Goal: Navigation & Orientation: Find specific page/section

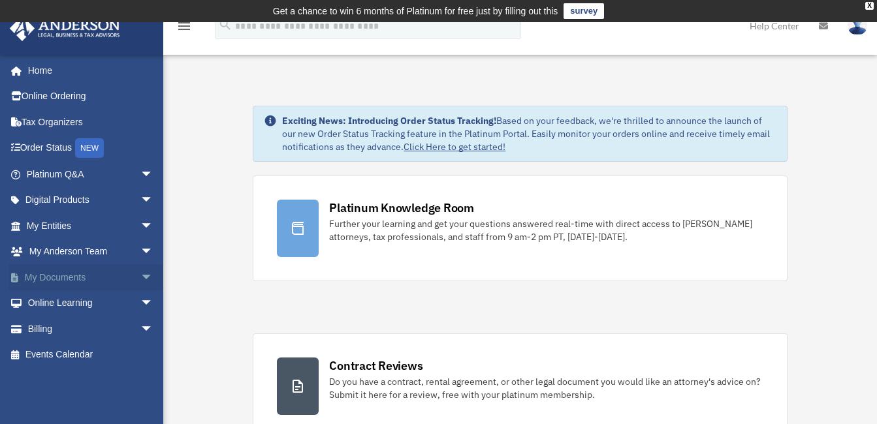
click at [75, 280] on link "My Documents arrow_drop_down" at bounding box center [91, 277] width 164 height 26
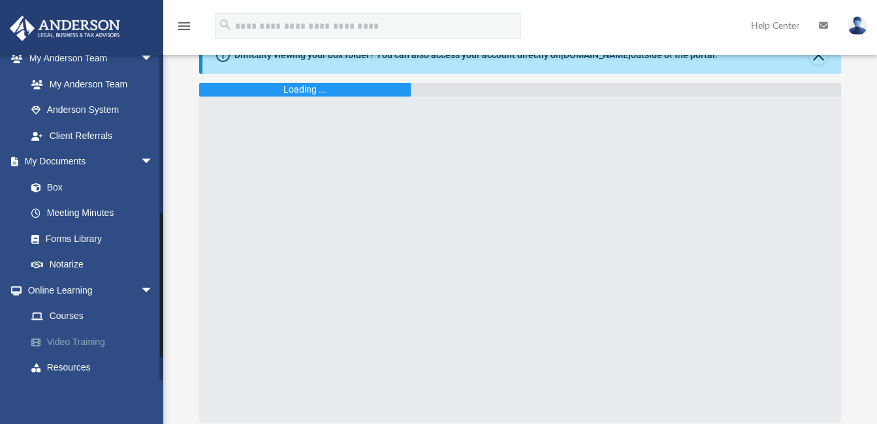
scroll to position [350, 0]
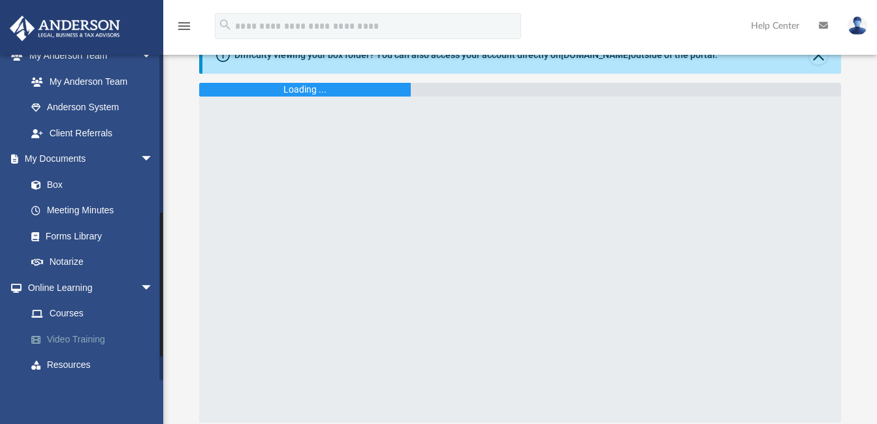
drag, startPoint x: 161, startPoint y: 174, endPoint x: 154, endPoint y: 332, distance: 158.7
click at [154, 332] on div "[EMAIL_ADDRESS][DOMAIN_NAME] Sign Out [EMAIL_ADDRESS][DOMAIN_NAME] Home Online …" at bounding box center [81, 217] width 163 height 326
click at [65, 185] on link "Box" at bounding box center [95, 185] width 155 height 26
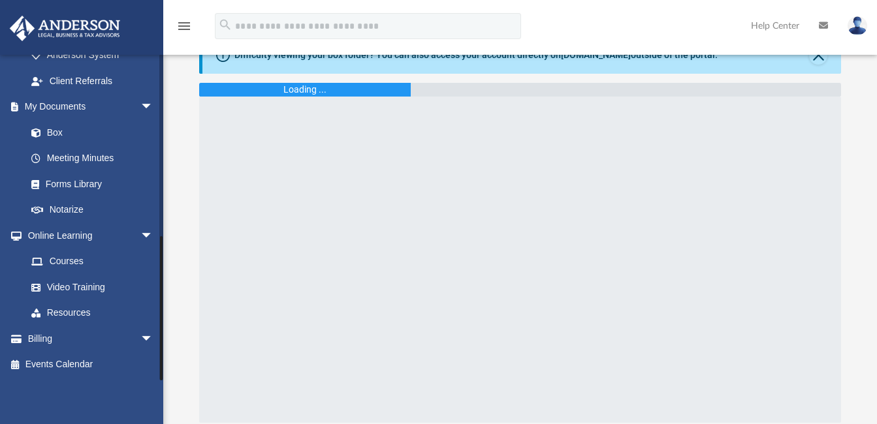
drag, startPoint x: 161, startPoint y: 287, endPoint x: 157, endPoint y: 404, distance: 116.9
click at [157, 404] on div "[EMAIL_ADDRESS][DOMAIN_NAME] Sign Out [EMAIL_ADDRESS][DOMAIN_NAME] Home Online …" at bounding box center [81, 266] width 163 height 424
